Goal: Check status: Check status

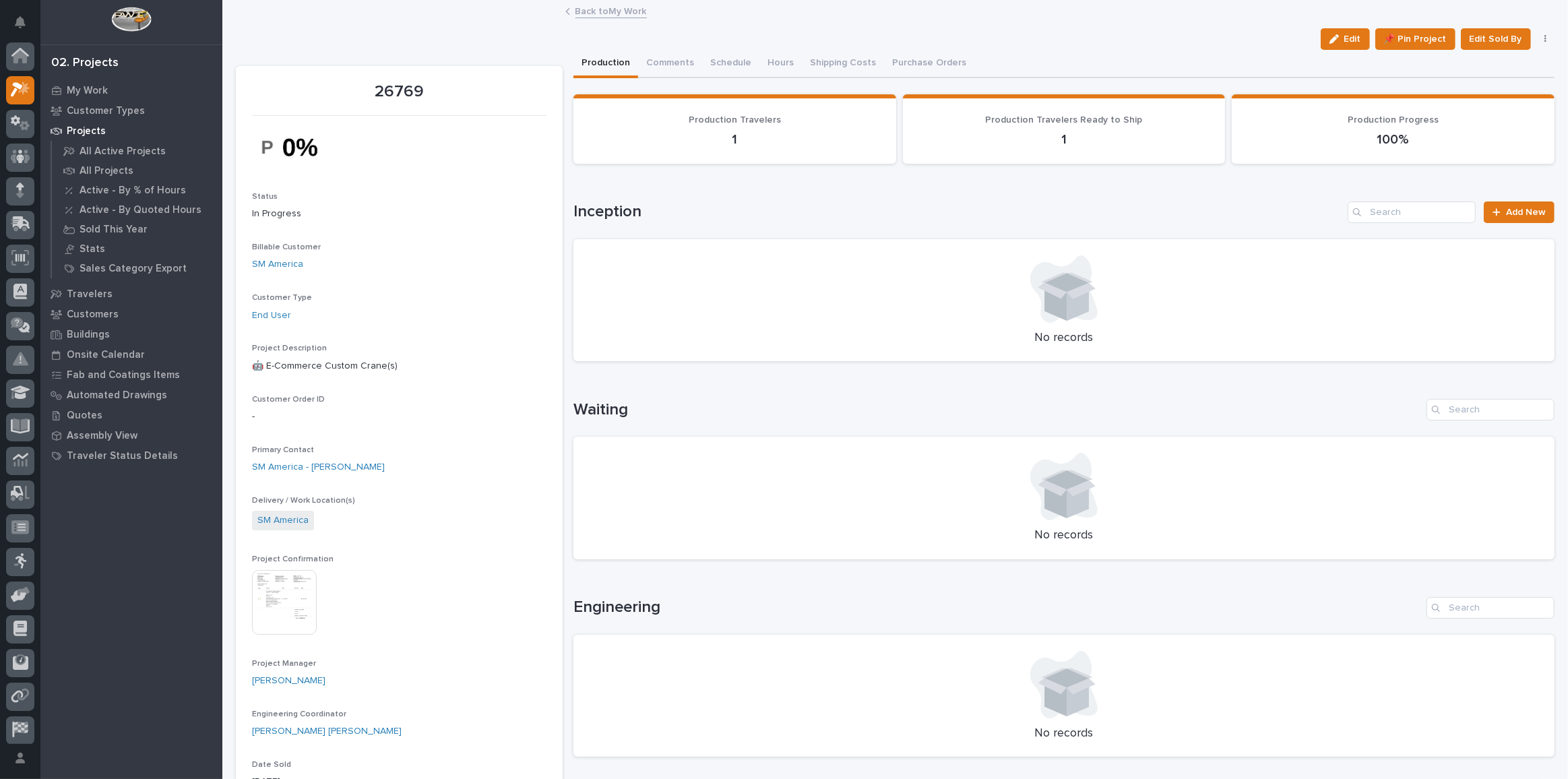
scroll to position [37, 0]
click at [11, 92] on icon at bounding box center [21, 86] width 20 height 15
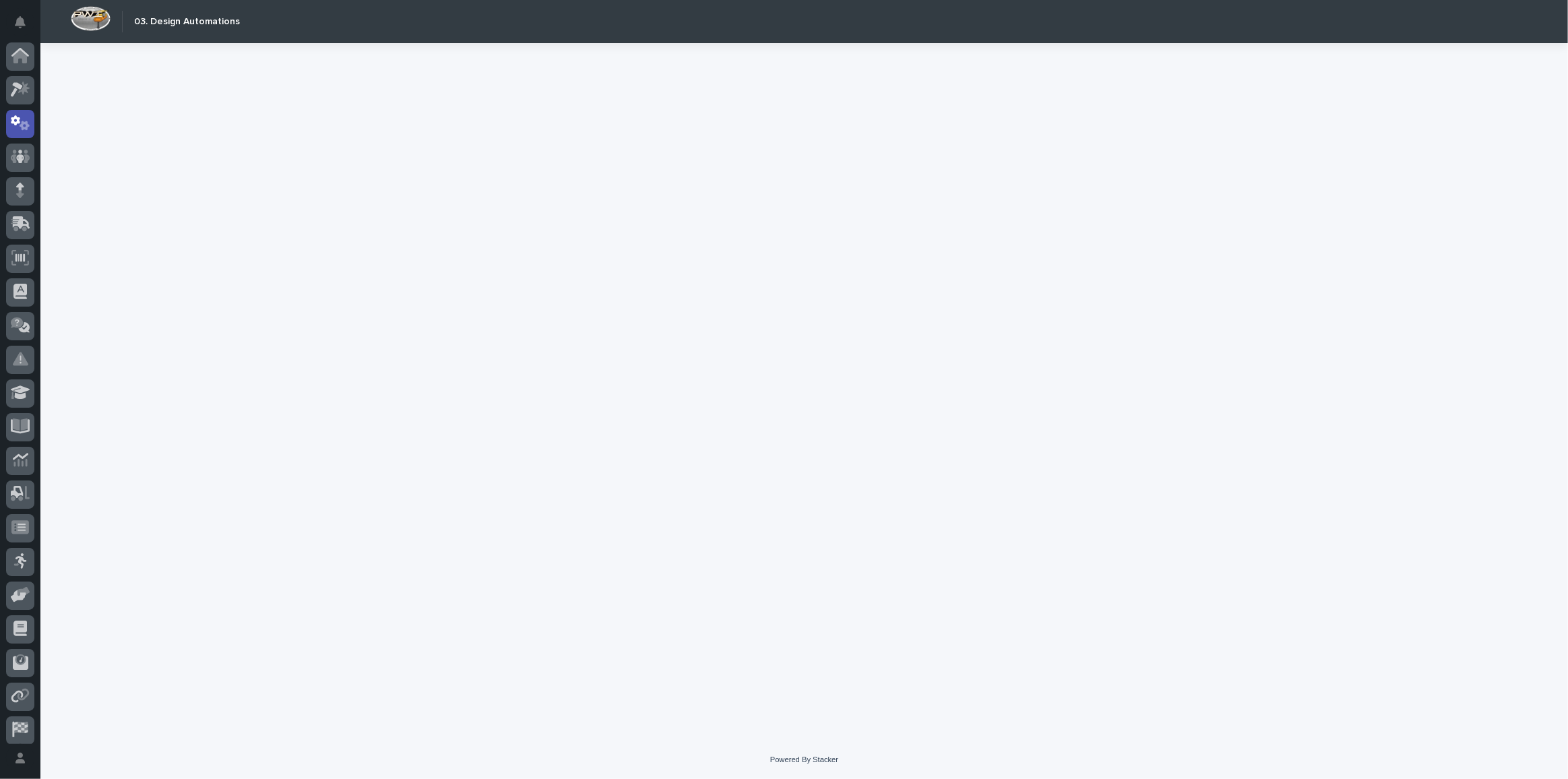
scroll to position [40, 0]
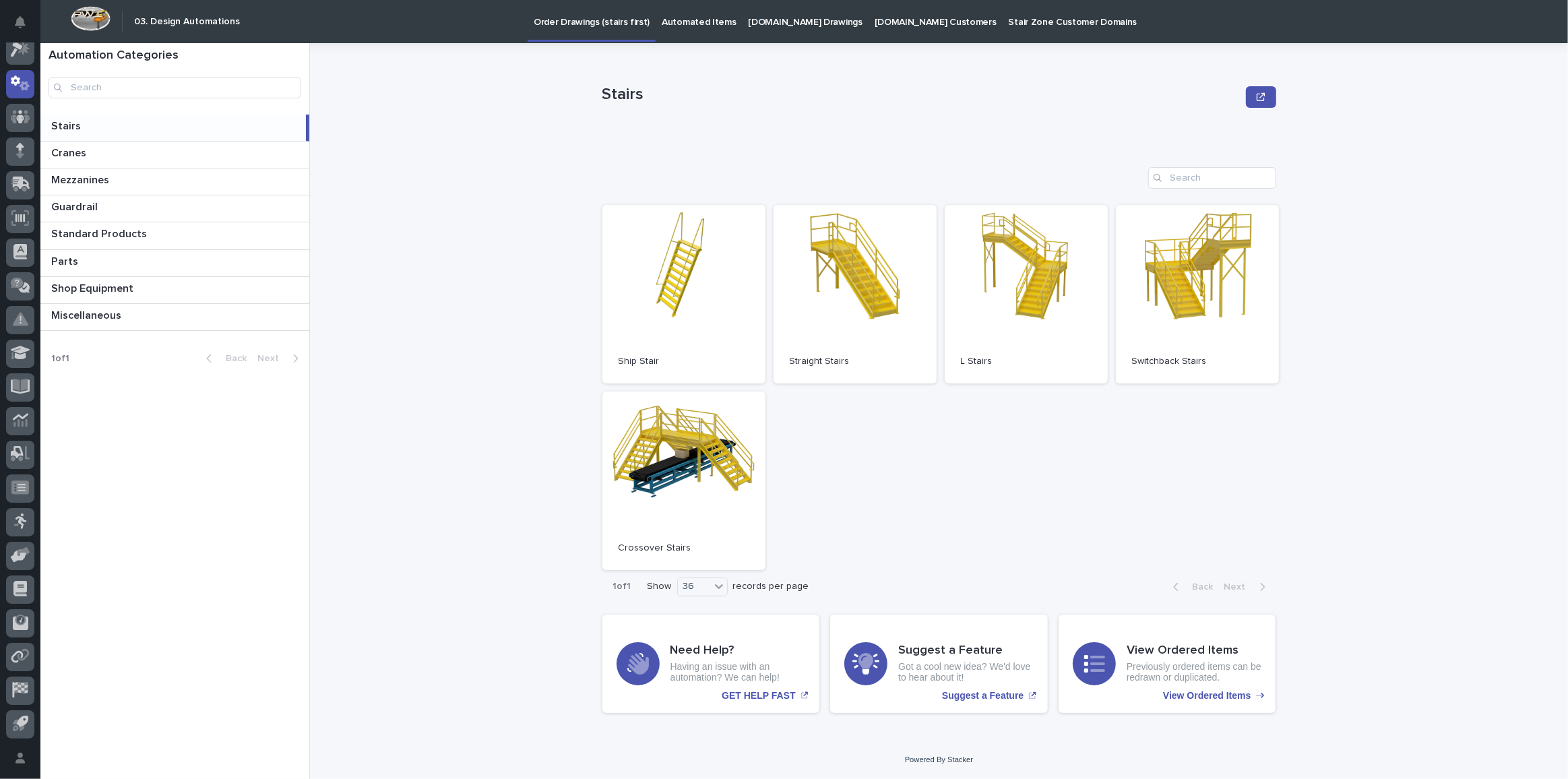
click at [802, 23] on p "[DOMAIN_NAME] Drawings" at bounding box center [805, 14] width 114 height 28
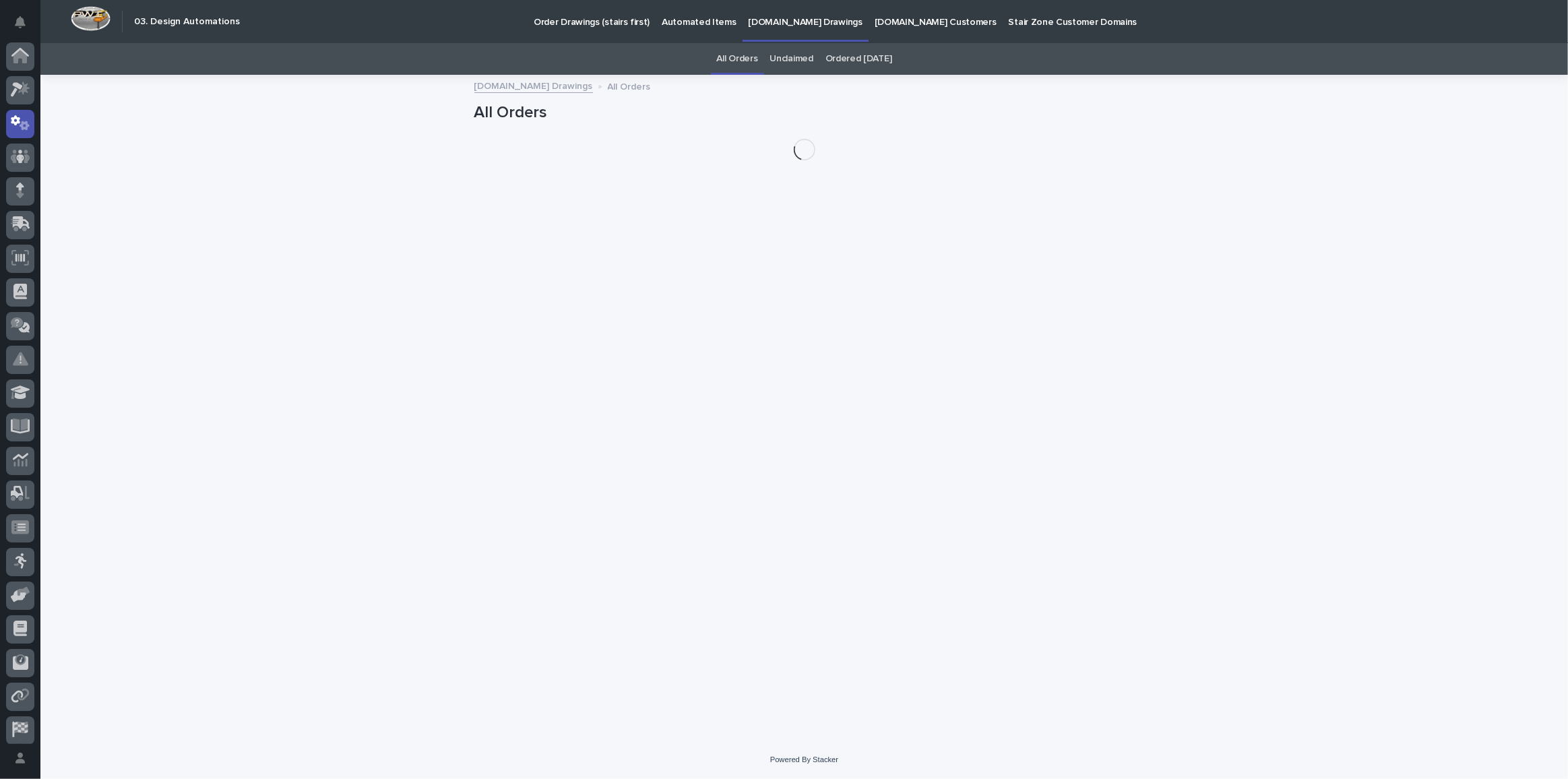
scroll to position [40, 0]
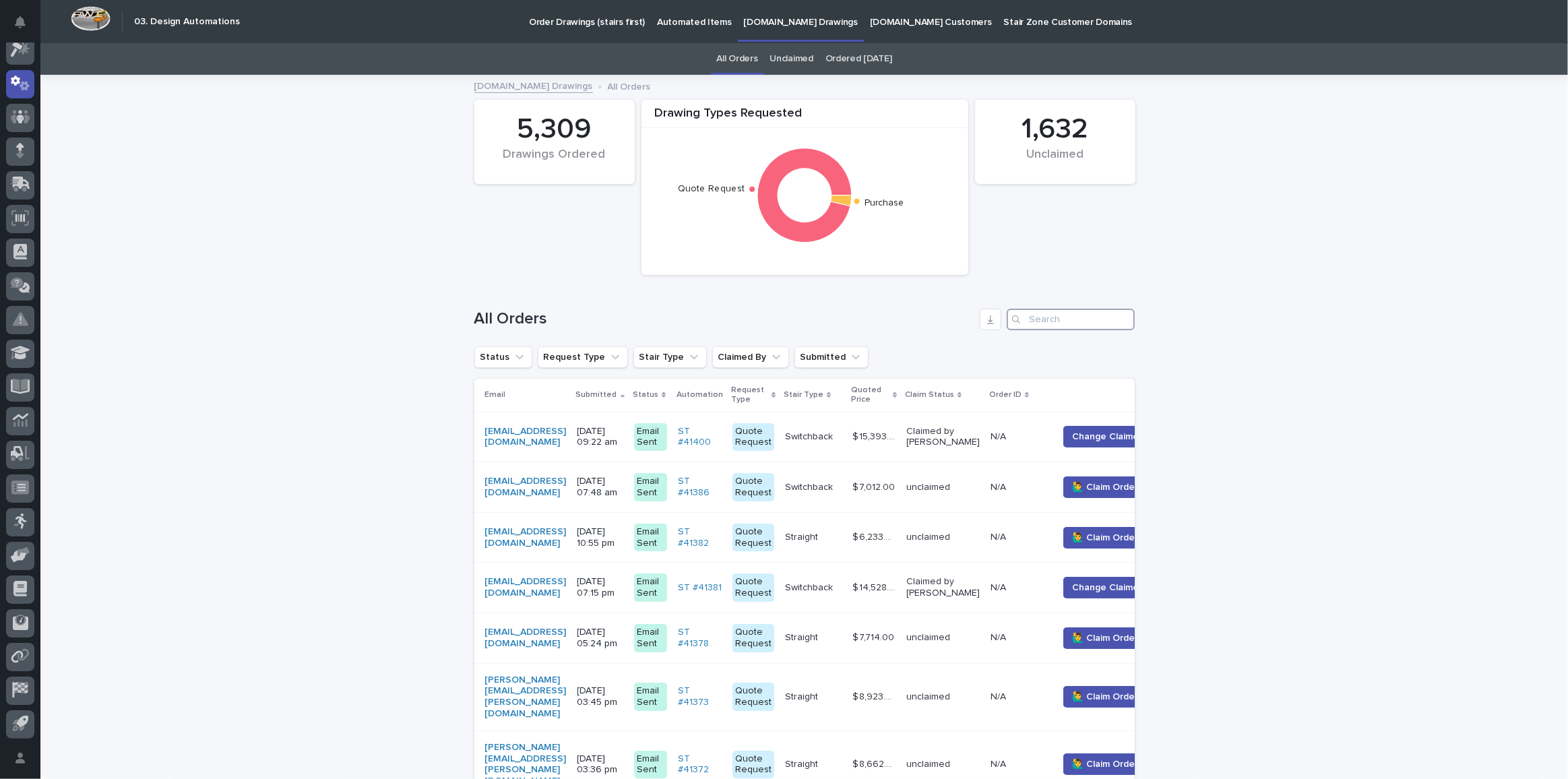
click at [1056, 324] on input "Search" at bounding box center [1071, 319] width 128 height 21
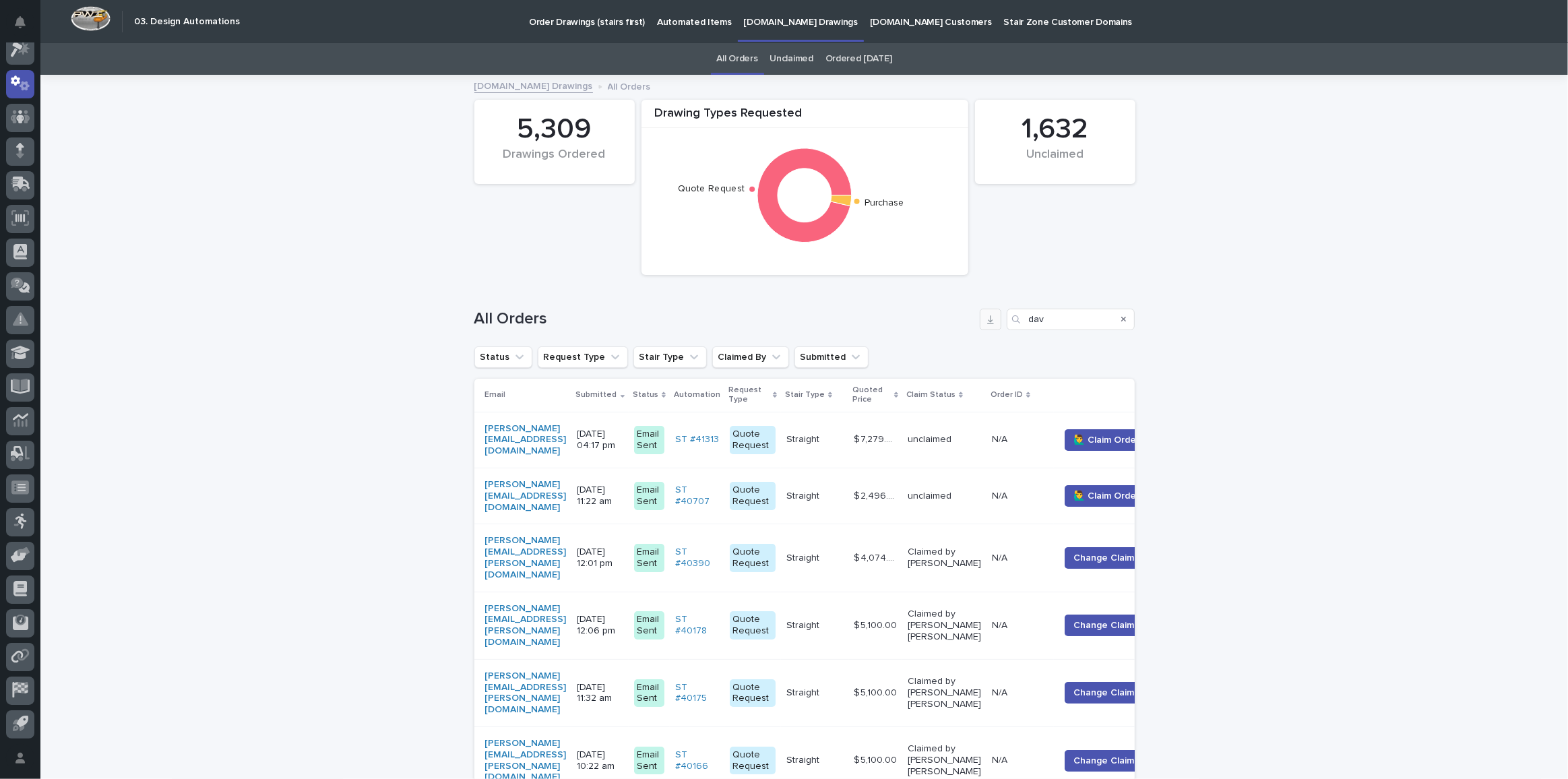
drag, startPoint x: 1050, startPoint y: 307, endPoint x: 993, endPoint y: 311, distance: 57.1
click at [992, 311] on div "All Orders dav" at bounding box center [804, 314] width 660 height 65
click at [1067, 324] on input "dav" at bounding box center [1071, 319] width 128 height 21
drag, startPoint x: 1067, startPoint y: 324, endPoint x: 877, endPoint y: 275, distance: 196.2
click at [939, 301] on div "All Orders dav" at bounding box center [804, 314] width 660 height 65
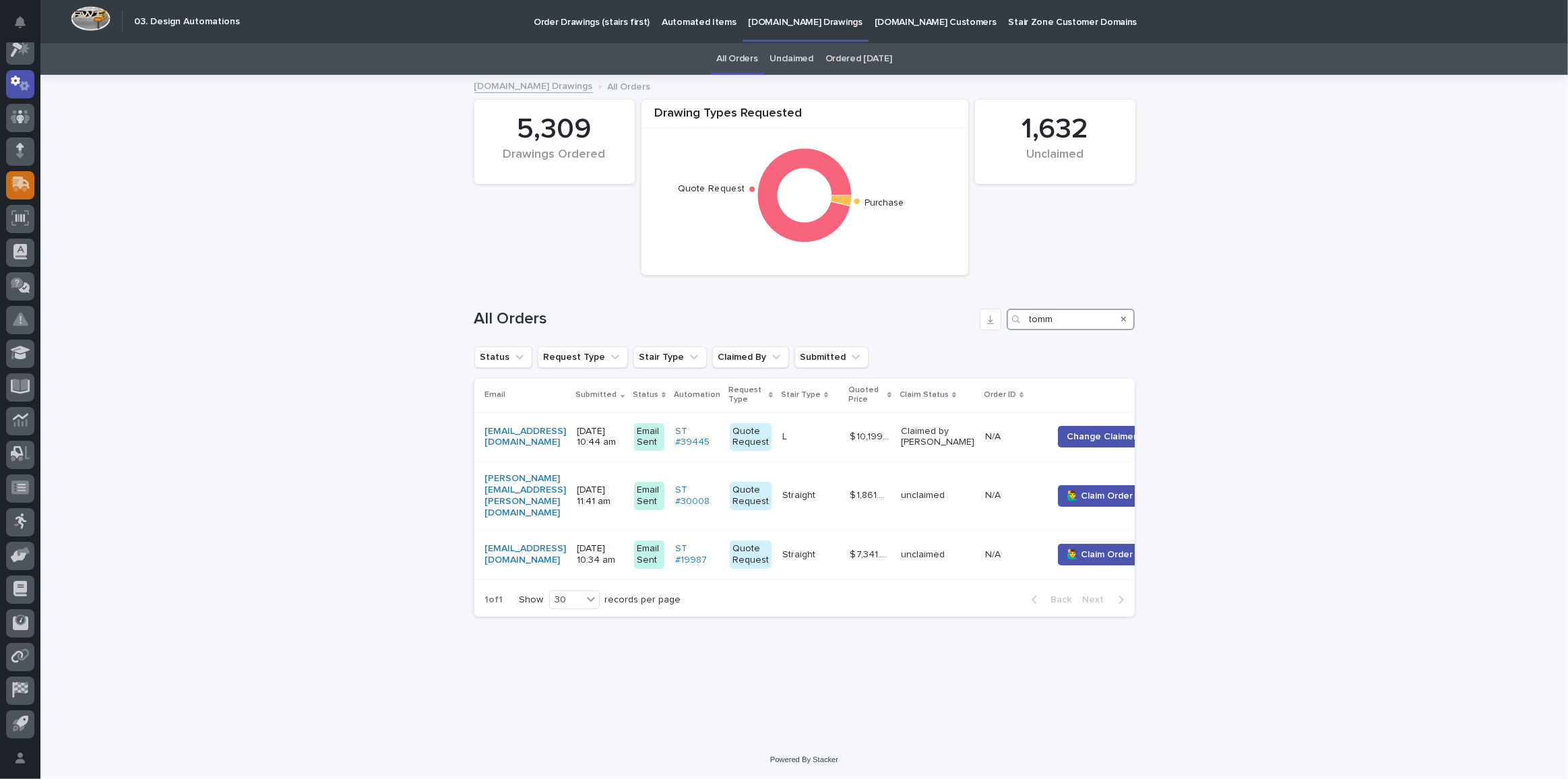
type input "tomm"
